Goal: Task Accomplishment & Management: Complete application form

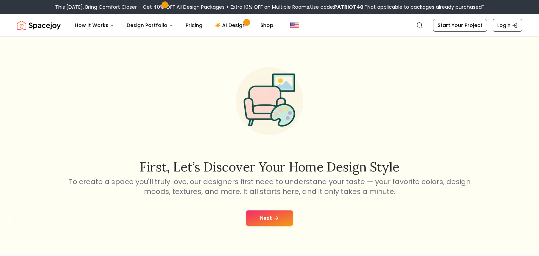
click at [274, 216] on icon at bounding box center [277, 219] width 6 height 6
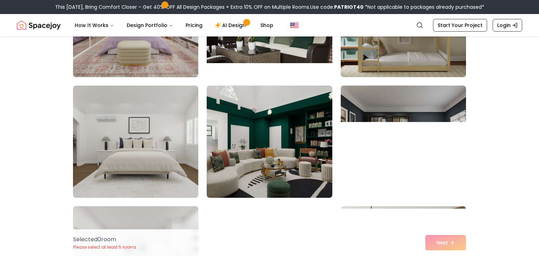
scroll to position [134, 0]
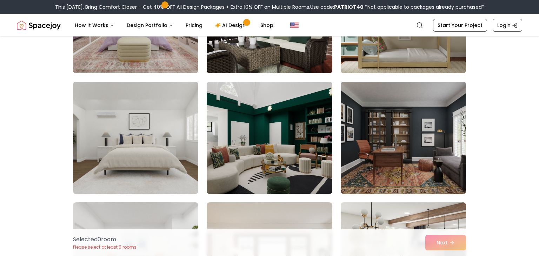
click at [354, 136] on img at bounding box center [404, 138] width 132 height 118
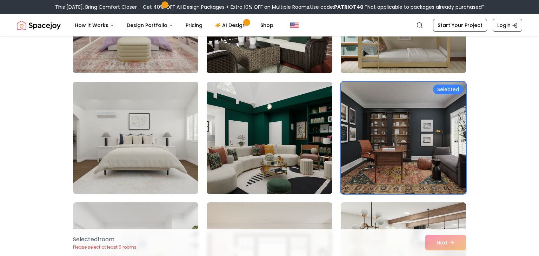
click at [306, 137] on img at bounding box center [270, 138] width 132 height 118
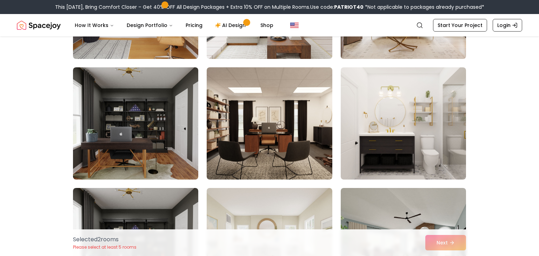
scroll to position [514, 0]
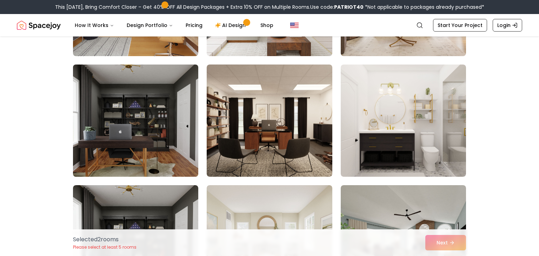
click at [133, 131] on img at bounding box center [136, 121] width 132 height 118
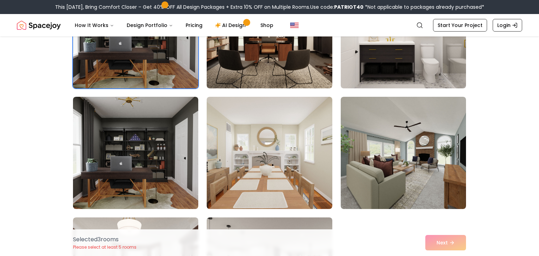
scroll to position [607, 0]
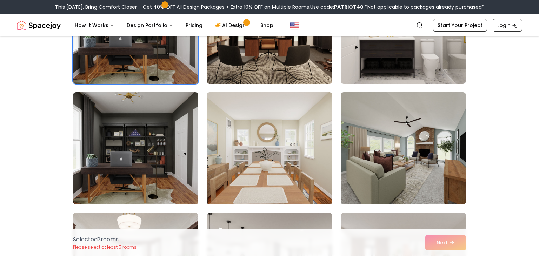
click at [133, 131] on img at bounding box center [135, 148] width 125 height 112
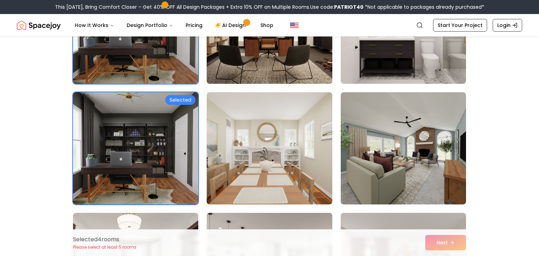
click at [133, 131] on img at bounding box center [135, 148] width 125 height 112
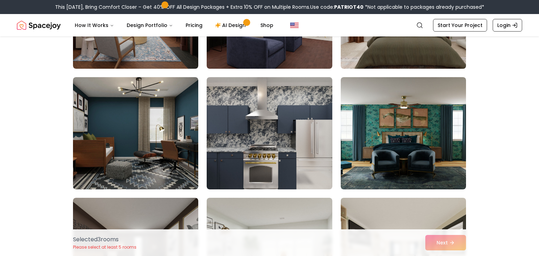
scroll to position [864, 0]
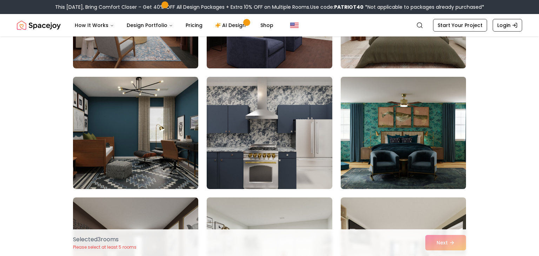
click at [367, 167] on img at bounding box center [404, 133] width 132 height 118
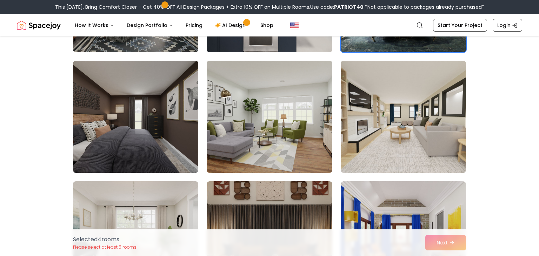
scroll to position [1000, 0]
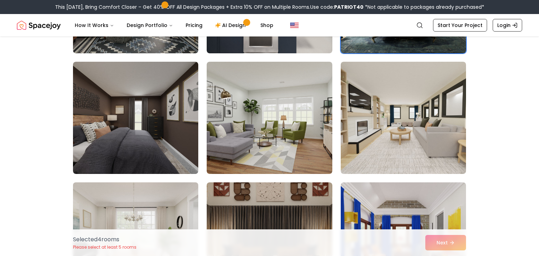
click at [168, 121] on img at bounding box center [135, 118] width 125 height 112
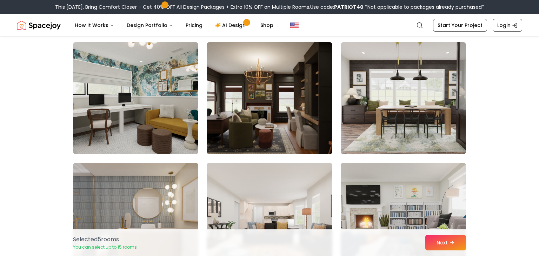
scroll to position [1264, 0]
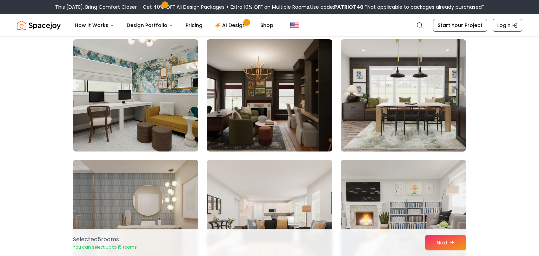
click at [298, 143] on img at bounding box center [269, 95] width 125 height 112
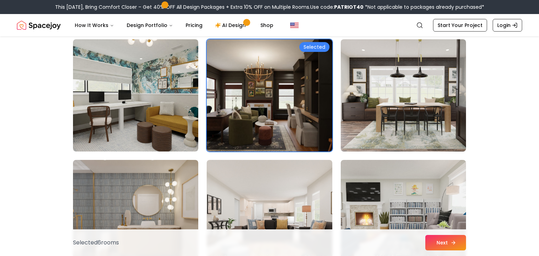
click at [431, 237] on button "Next" at bounding box center [446, 242] width 41 height 15
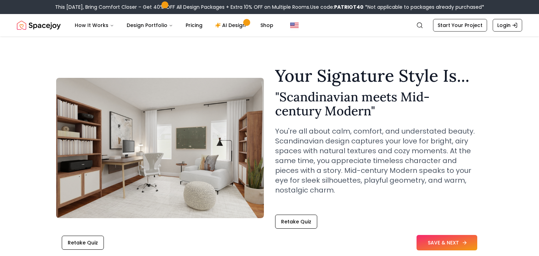
click at [449, 237] on button "SAVE & NEXT" at bounding box center [447, 242] width 61 height 15
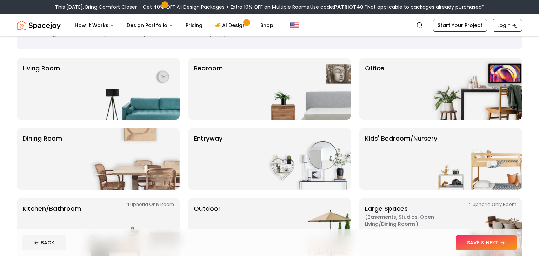
scroll to position [39, 0]
click at [309, 99] on img at bounding box center [306, 89] width 90 height 62
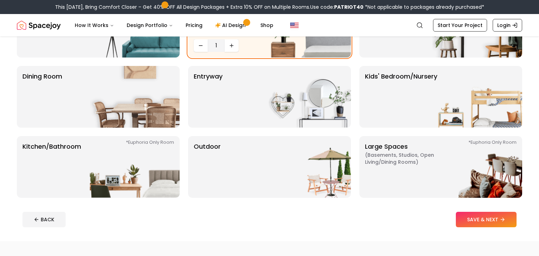
scroll to position [115, 0]
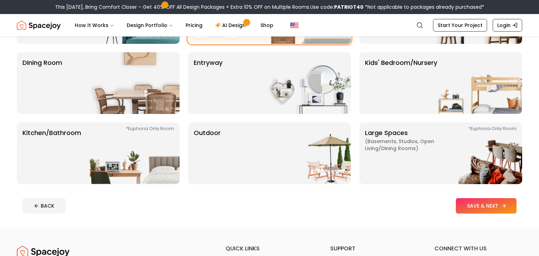
click at [470, 203] on button "SAVE & NEXT" at bounding box center [486, 205] width 61 height 15
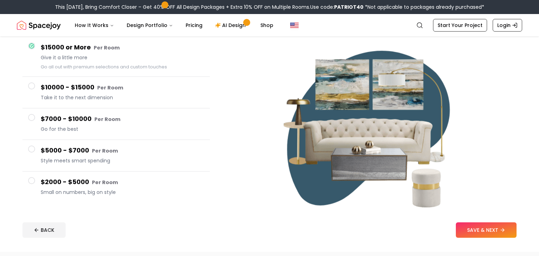
scroll to position [69, 0]
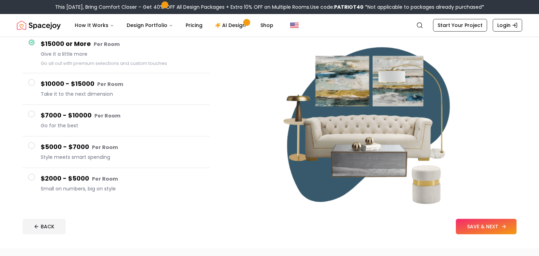
click at [463, 221] on button "SAVE & NEXT" at bounding box center [486, 226] width 61 height 15
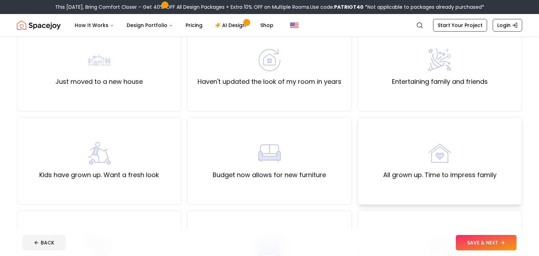
scroll to position [73, 0]
click at [292, 98] on div "Haven't updated the look of my room in years" at bounding box center [269, 68] width 165 height 88
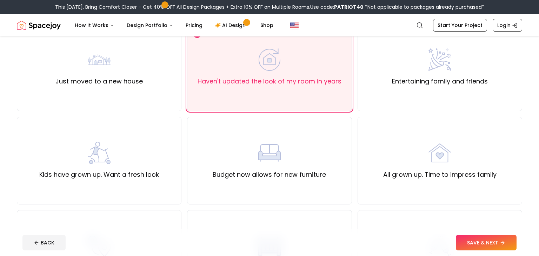
click at [463, 235] on footer "BACK SAVE & NEXT" at bounding box center [270, 243] width 506 height 27
click at [466, 244] on button "SAVE & NEXT" at bounding box center [486, 242] width 61 height 15
